Goal: Browse casually

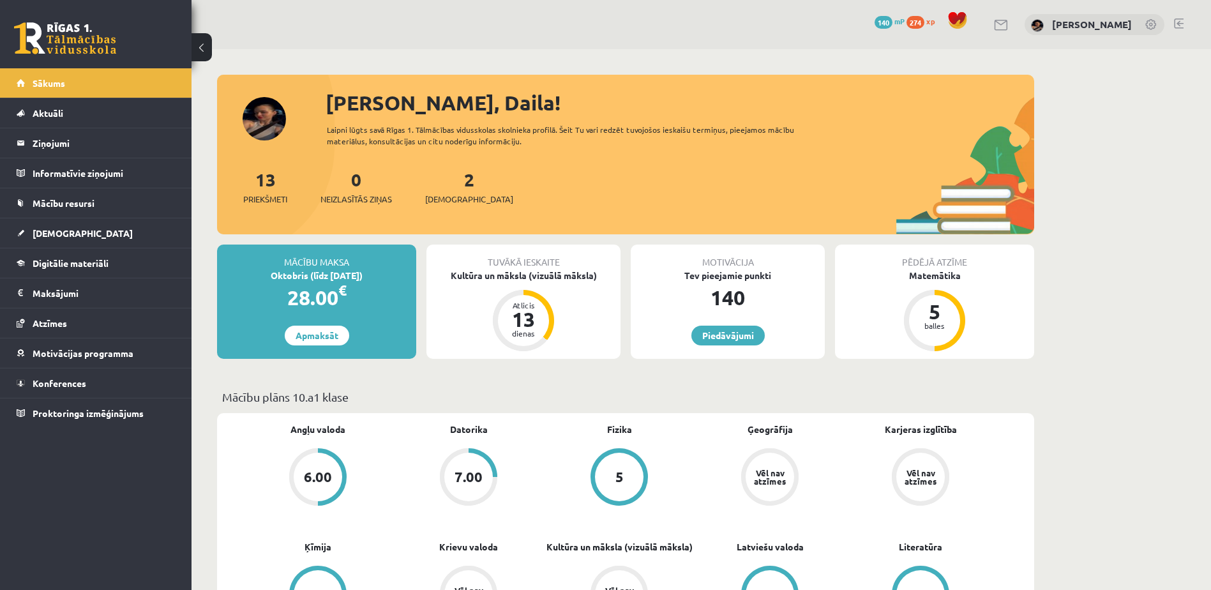
scroll to position [139, 0]
